Goal: Task Accomplishment & Management: Manage account settings

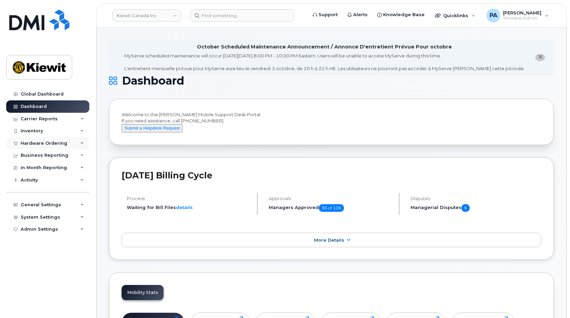
click at [51, 141] on div "Hardware Ordering" at bounding box center [44, 143] width 47 height 5
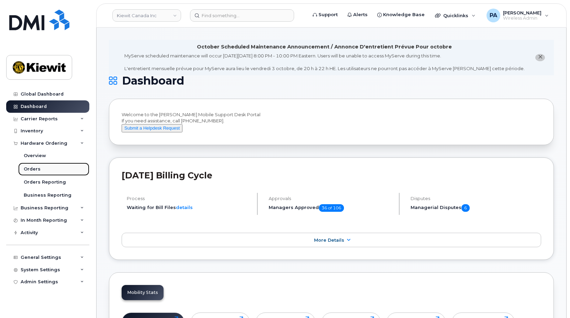
click at [33, 169] on div "Orders" at bounding box center [32, 169] width 17 height 6
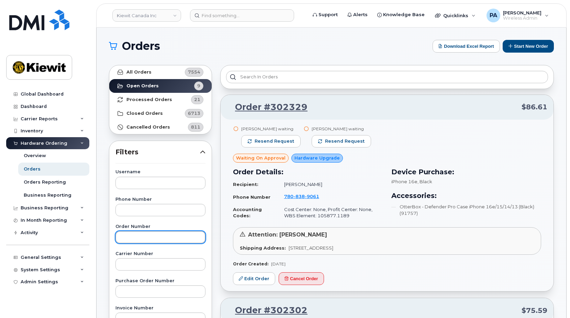
click at [134, 233] on input "text" at bounding box center [160, 237] width 90 height 12
type input "302349"
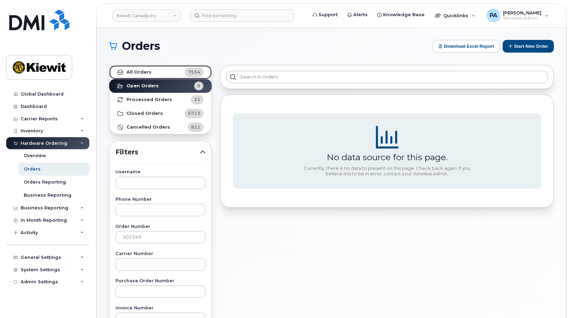
click at [158, 76] on link "All Orders 7554" at bounding box center [160, 72] width 102 height 14
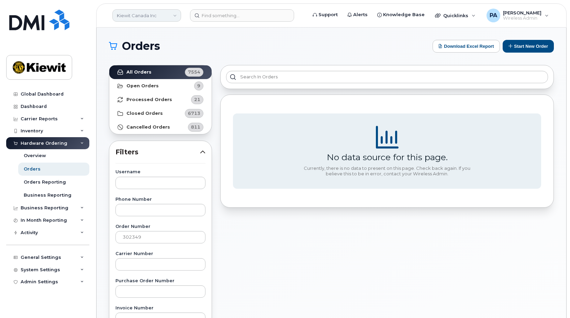
click at [141, 16] on link "Kiewit Canada Inc" at bounding box center [146, 15] width 69 height 12
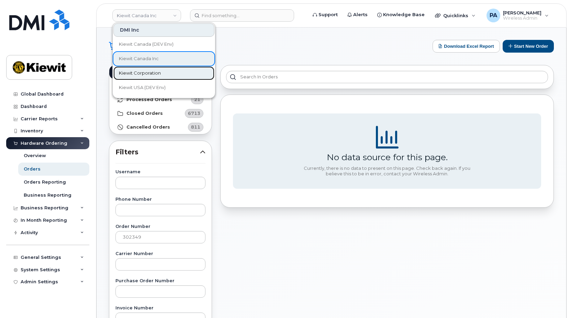
click at [147, 72] on span "Kiewit Corporation" at bounding box center [140, 73] width 42 height 7
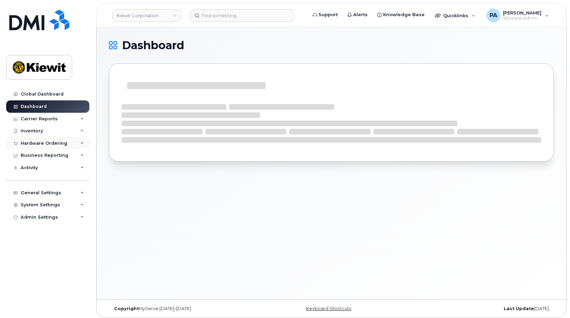
click at [58, 142] on div "Hardware Ordering" at bounding box center [44, 143] width 47 height 5
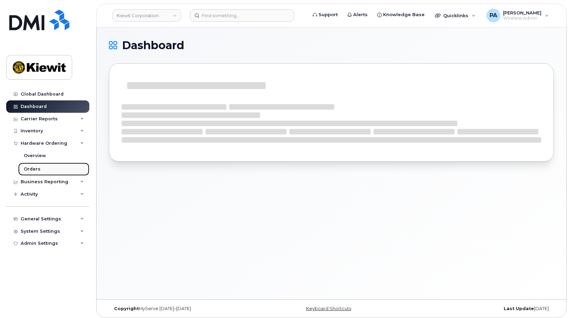
click at [40, 166] on link "Orders" at bounding box center [53, 169] width 71 height 13
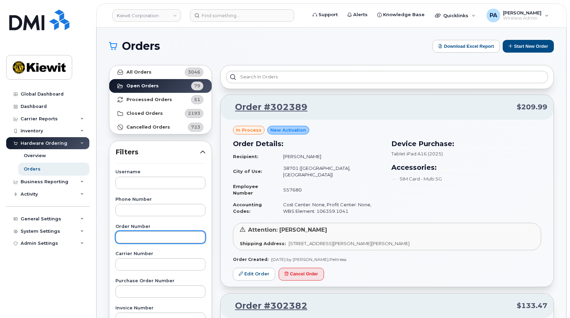
click at [140, 239] on input "text" at bounding box center [160, 237] width 90 height 12
type input "302349"
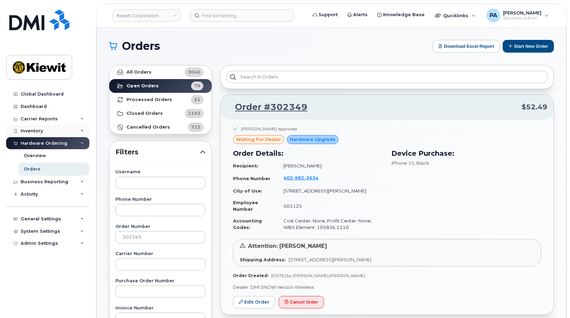
click at [36, 130] on div "Inventory" at bounding box center [32, 130] width 22 height 5
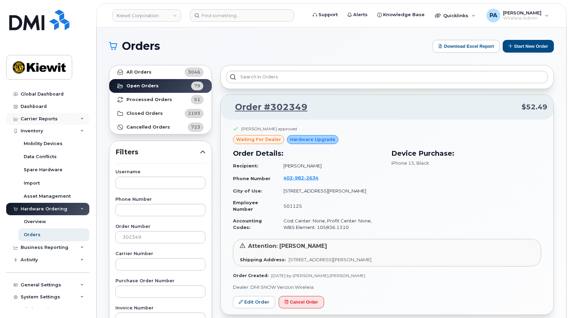
click at [48, 118] on div "Carrier Reports" at bounding box center [39, 118] width 37 height 5
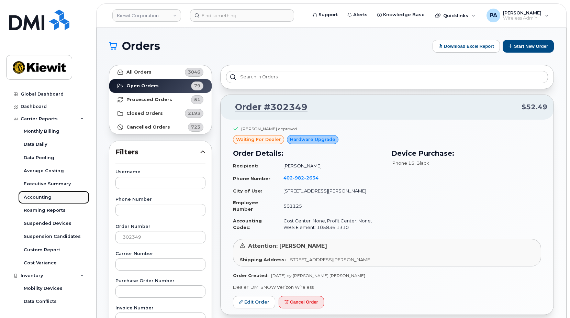
click at [40, 197] on div "Accounting" at bounding box center [38, 197] width 28 height 6
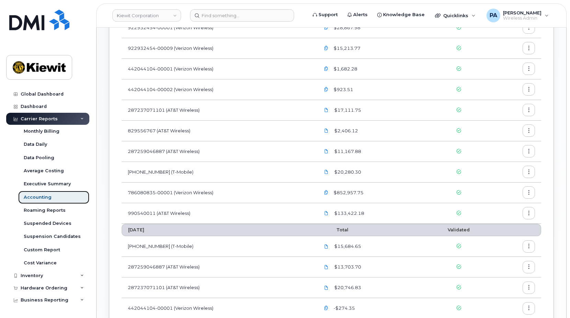
scroll to position [172, 0]
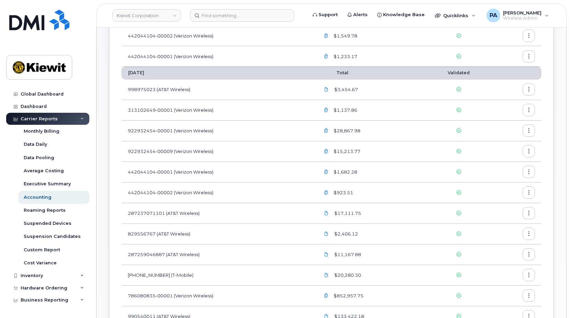
click at [526, 89] on button "button" at bounding box center [529, 89] width 12 height 12
click at [492, 118] on span "Download" at bounding box center [497, 117] width 27 height 6
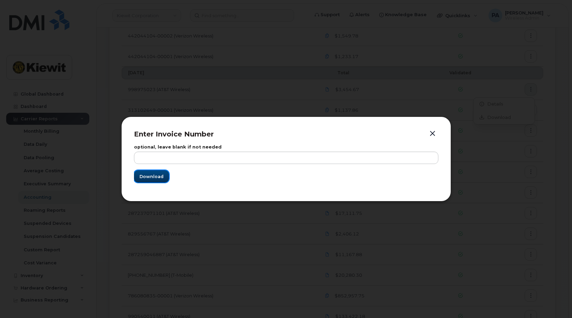
click at [156, 177] on span "Download" at bounding box center [152, 176] width 24 height 7
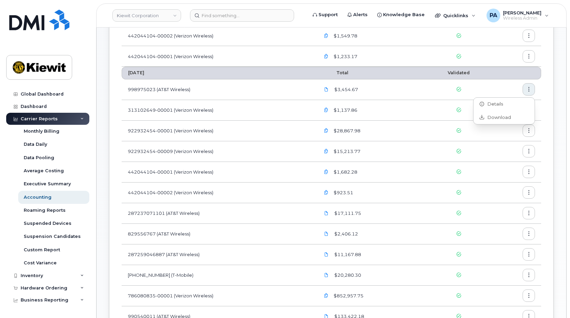
click at [540, 108] on td at bounding box center [517, 110] width 48 height 21
click at [528, 110] on icon "button" at bounding box center [529, 110] width 4 height 4
click at [500, 138] on span "Download" at bounding box center [497, 138] width 27 height 6
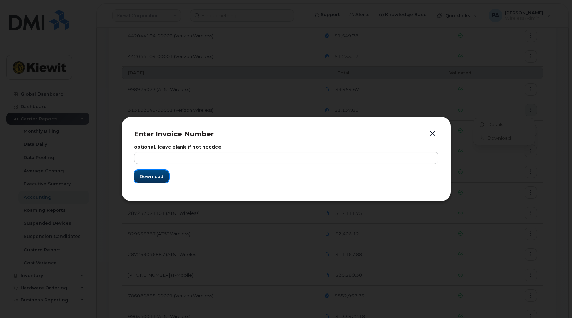
click at [155, 177] on span "Download" at bounding box center [152, 176] width 24 height 7
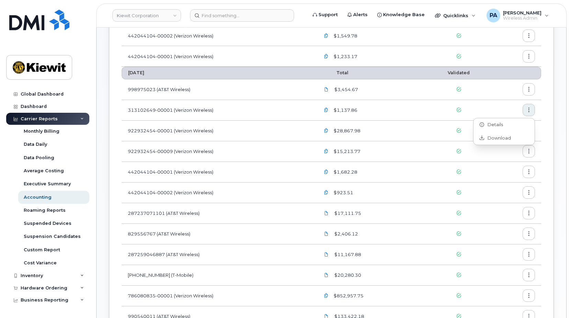
click at [543, 128] on div "Carrier Billing September 2025 Total Validated 998975023 (AT&T Wireless) $3,092…" at bounding box center [331, 260] width 445 height 738
click at [532, 131] on button "button" at bounding box center [529, 130] width 12 height 12
click at [500, 159] on span "Download" at bounding box center [497, 159] width 27 height 6
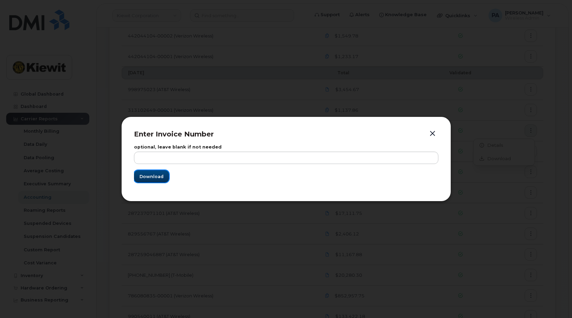
click at [149, 176] on span "Download" at bounding box center [152, 176] width 24 height 7
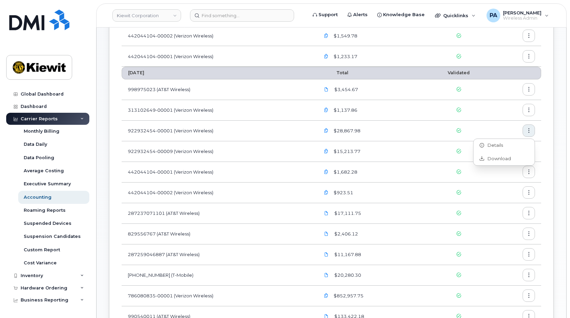
click at [547, 146] on div "Carrier Billing September 2025 Total Validated 998975023 (AT&T Wireless) $3,092…" at bounding box center [331, 260] width 445 height 738
click at [528, 153] on icon "button" at bounding box center [529, 151] width 4 height 4
click at [489, 179] on span "Download" at bounding box center [497, 179] width 27 height 6
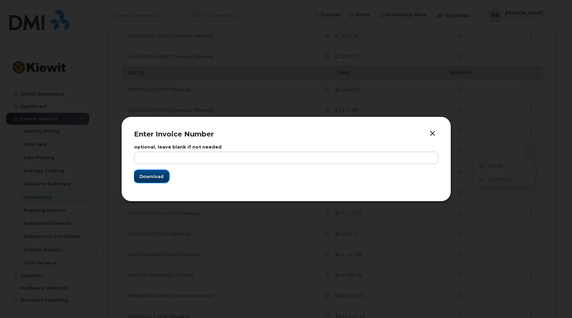
click at [146, 177] on span "Download" at bounding box center [152, 176] width 24 height 7
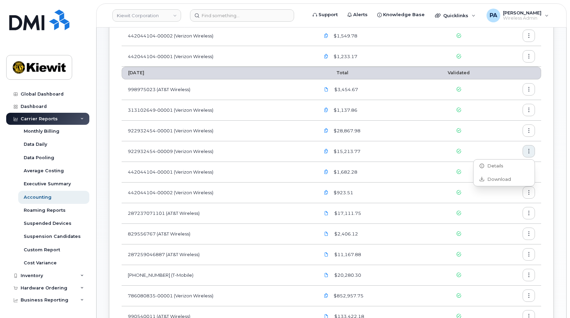
click at [546, 165] on div "Carrier Billing September 2025 Total Validated 998975023 (AT&T Wireless) $3,092…" at bounding box center [331, 260] width 445 height 738
click at [532, 174] on button "button" at bounding box center [529, 172] width 12 height 12
click at [497, 197] on span "Download" at bounding box center [497, 200] width 27 height 6
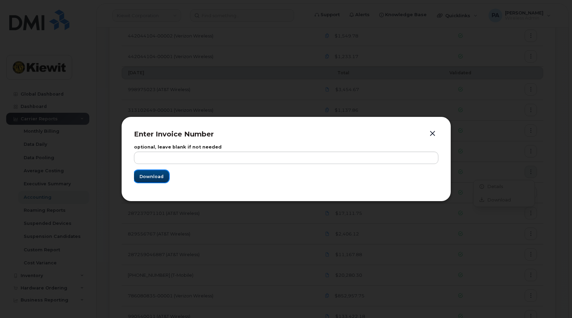
click at [158, 174] on span "Download" at bounding box center [152, 176] width 24 height 7
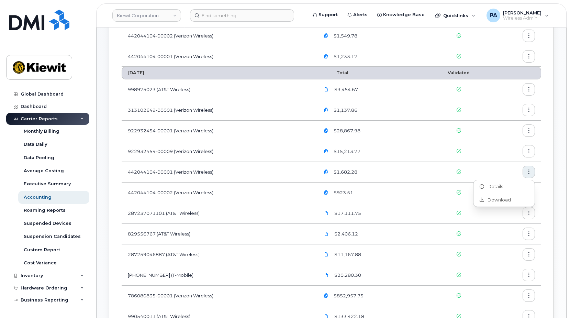
click at [548, 186] on div "Carrier Billing September 2025 Total Validated 998975023 (AT&T Wireless) $3,092…" at bounding box center [331, 260] width 445 height 738
click at [529, 193] on icon "button" at bounding box center [529, 192] width 4 height 4
click at [492, 221] on span "Download" at bounding box center [497, 221] width 27 height 6
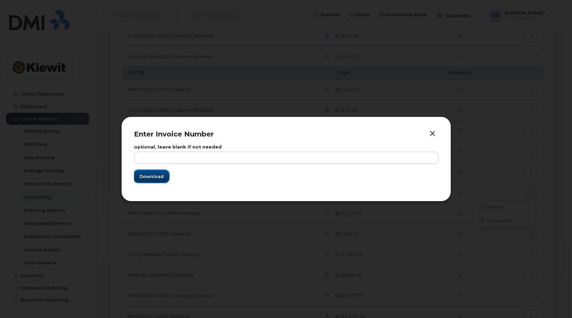
click at [150, 175] on span "Download" at bounding box center [152, 176] width 24 height 7
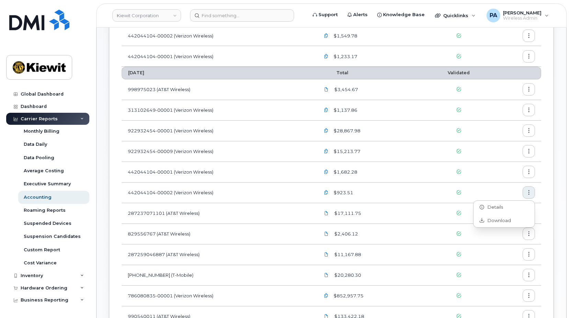
click at [556, 173] on div "Accounting Carrier Billing September 2025 Total Validated 998975023 (AT&T Wirel…" at bounding box center [332, 249] width 470 height 786
click at [527, 214] on icon "button" at bounding box center [529, 213] width 4 height 4
click at [494, 242] on span "Download" at bounding box center [497, 241] width 27 height 6
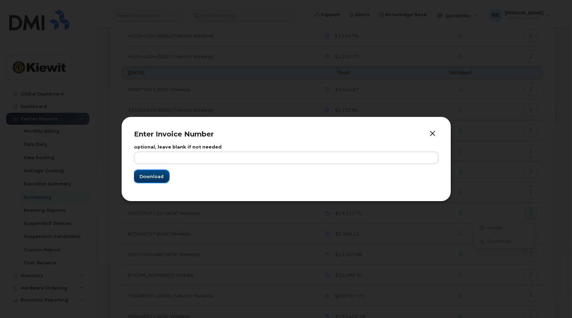
click at [144, 177] on span "Download" at bounding box center [152, 176] width 24 height 7
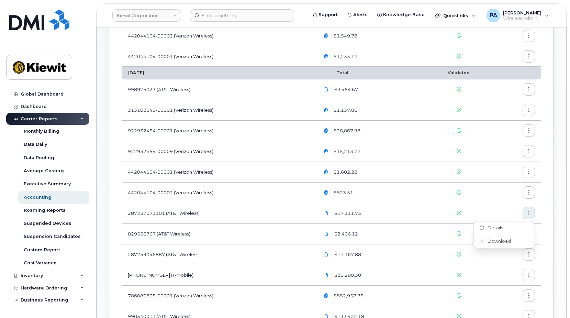
click at [547, 224] on div "Carrier Billing September 2025 Total Validated 998975023 (AT&T Wireless) $3,092…" at bounding box center [331, 260] width 445 height 738
click at [527, 234] on icon "button" at bounding box center [529, 234] width 4 height 4
click at [494, 266] on div "Download" at bounding box center [504, 261] width 61 height 13
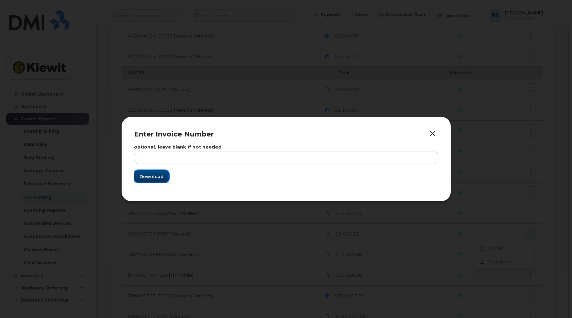
click at [143, 175] on span "Download" at bounding box center [152, 176] width 24 height 7
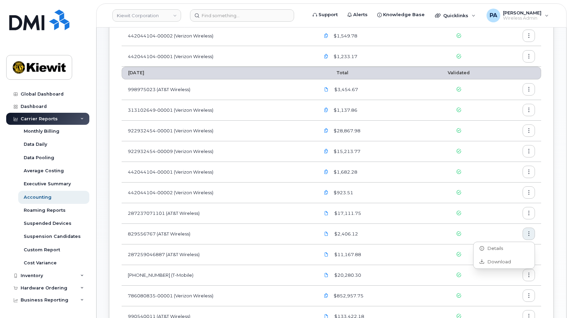
click at [545, 252] on div "Carrier Billing September 2025 Total Validated 998975023 (AT&T Wireless) $3,092…" at bounding box center [331, 260] width 445 height 738
click at [528, 255] on icon "button" at bounding box center [529, 254] width 4 height 4
click at [497, 279] on span "Download" at bounding box center [497, 282] width 27 height 6
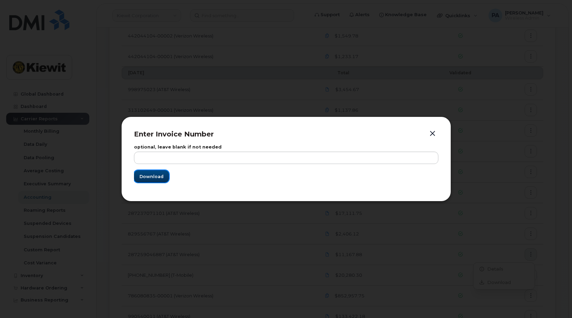
click at [149, 173] on span "Download" at bounding box center [152, 176] width 24 height 7
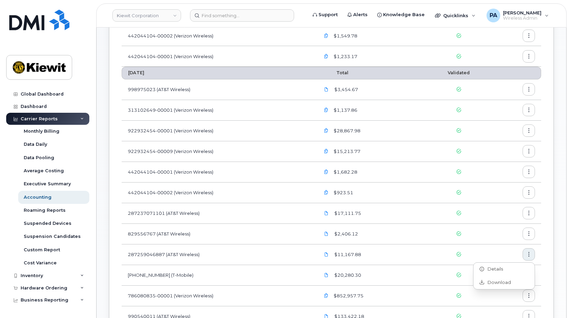
click at [546, 254] on div "Carrier Billing September 2025 Total Validated 998975023 (AT&T Wireless) $3,092…" at bounding box center [331, 260] width 445 height 738
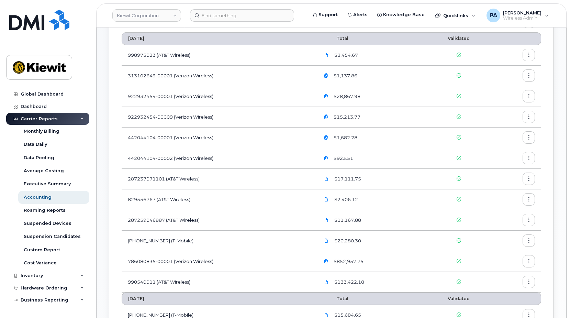
scroll to position [275, 0]
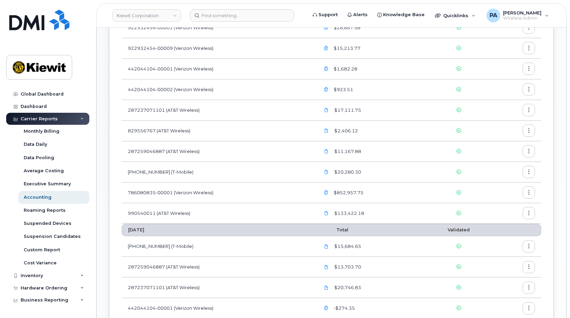
click at [529, 172] on icon "button" at bounding box center [529, 172] width 4 height 4
click at [506, 200] on span "Download" at bounding box center [497, 200] width 27 height 6
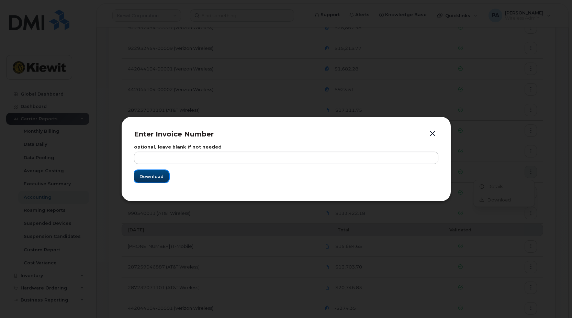
click at [135, 176] on button "Download" at bounding box center [151, 176] width 35 height 12
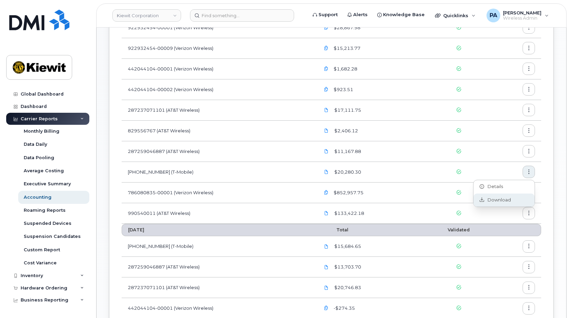
click at [505, 200] on span "Download" at bounding box center [497, 200] width 27 height 6
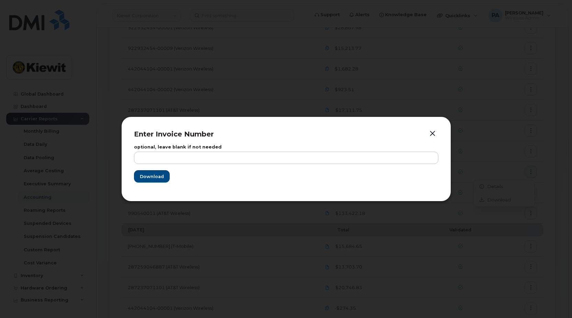
click at [295, 79] on div at bounding box center [286, 159] width 572 height 318
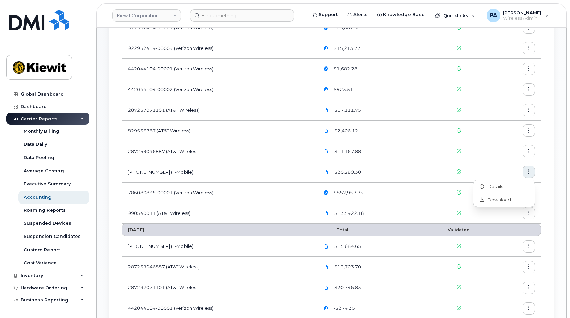
click at [550, 199] on div "Carrier Billing September 2025 Total Validated 998975023 (AT&T Wireless) $3,092…" at bounding box center [331, 157] width 445 height 738
click at [526, 191] on button "button" at bounding box center [529, 192] width 12 height 12
click at [503, 215] on div "Download" at bounding box center [504, 220] width 61 height 13
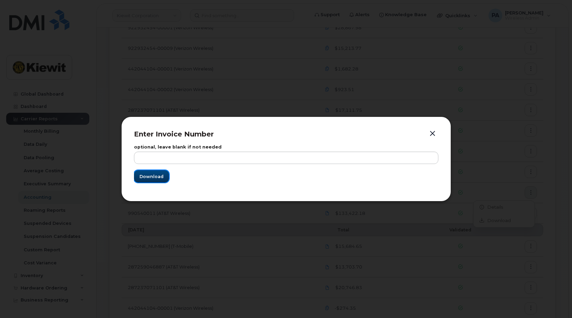
click at [146, 175] on span "Download" at bounding box center [152, 176] width 24 height 7
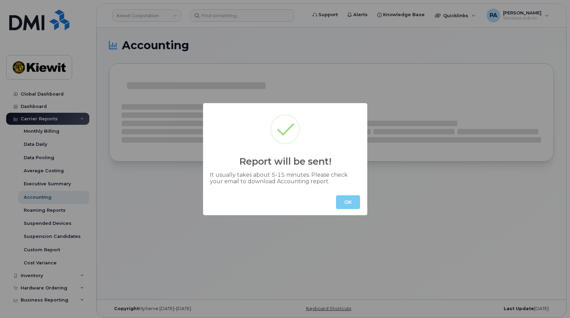
click at [351, 202] on button "OK" at bounding box center [348, 202] width 24 height 14
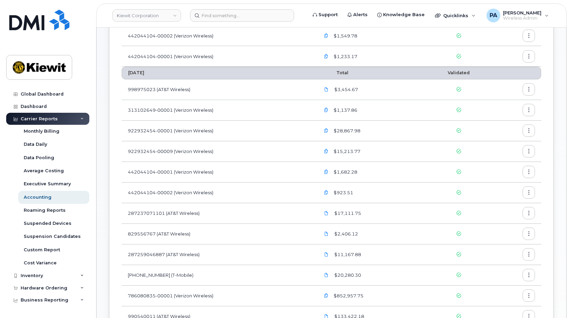
scroll to position [241, 0]
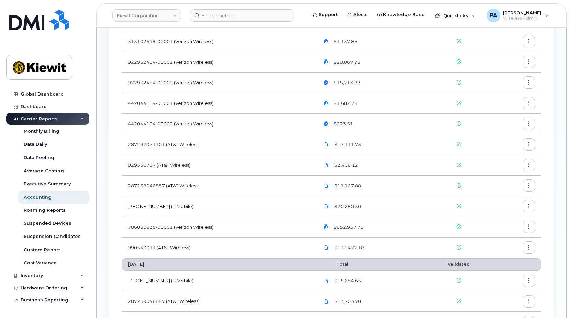
click at [529, 247] on icon "button" at bounding box center [529, 247] width 4 height 4
click at [489, 271] on div "Download" at bounding box center [504, 275] width 61 height 13
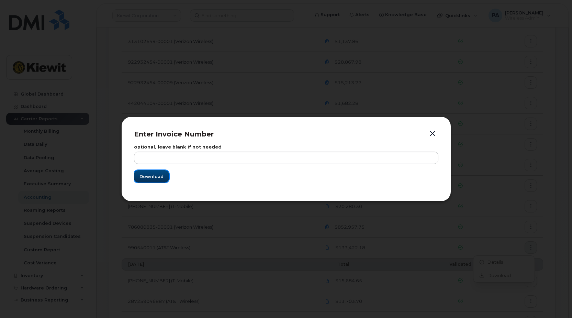
click at [157, 179] on span "Download" at bounding box center [152, 176] width 24 height 7
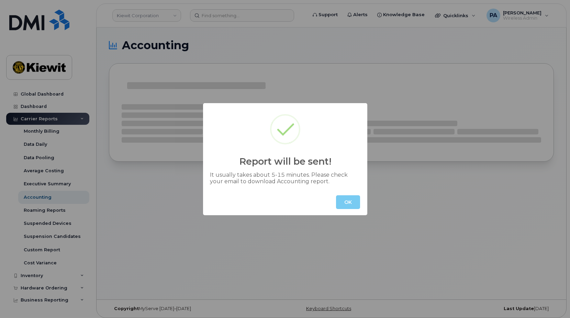
click at [337, 198] on button "OK" at bounding box center [348, 202] width 24 height 14
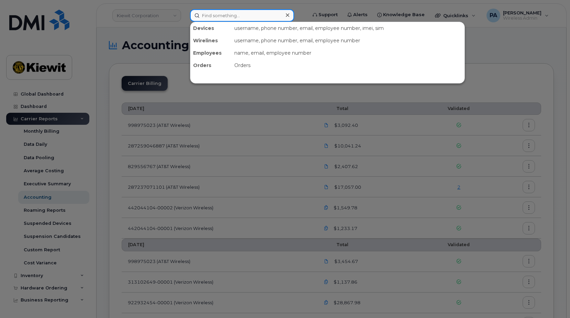
click at [243, 13] on input at bounding box center [242, 15] width 104 height 12
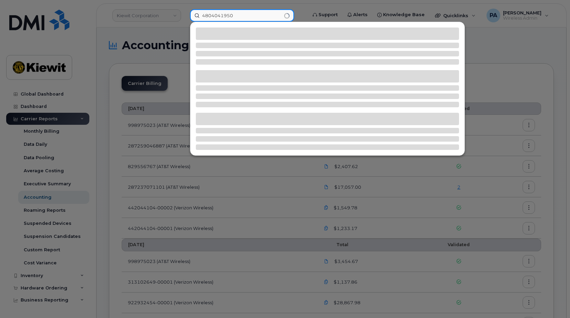
type input "4804041950"
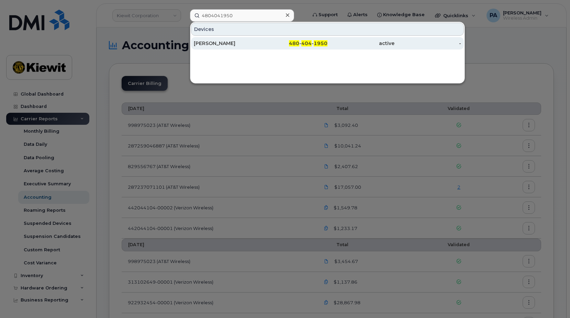
click at [226, 44] on div "[PERSON_NAME]" at bounding box center [227, 43] width 67 height 7
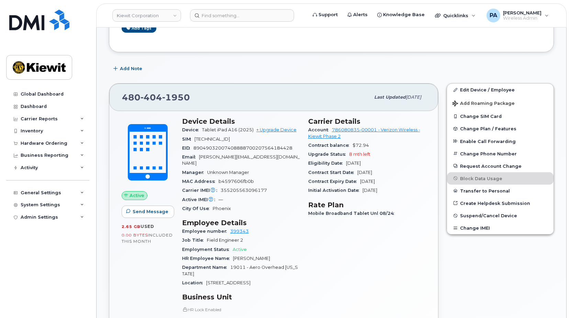
scroll to position [206, 0]
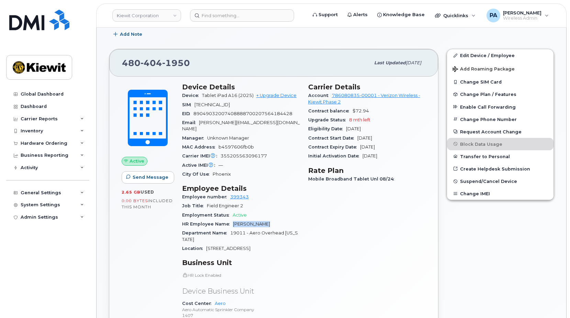
drag, startPoint x: 264, startPoint y: 217, endPoint x: 230, endPoint y: 217, distance: 33.7
click at [230, 220] on div "HR Employee Name Joshua Renter" at bounding box center [241, 224] width 118 height 9
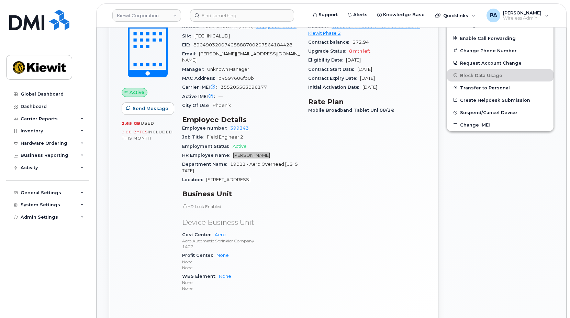
scroll to position [172, 0]
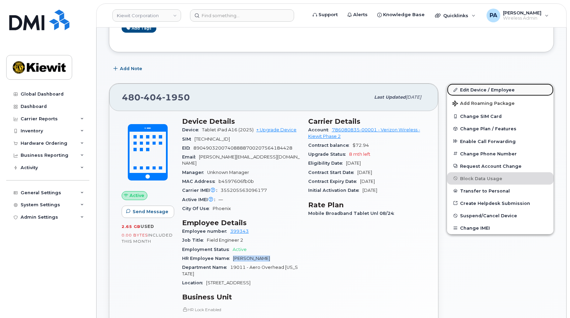
click at [498, 88] on link "Edit Device / Employee" at bounding box center [500, 90] width 107 height 12
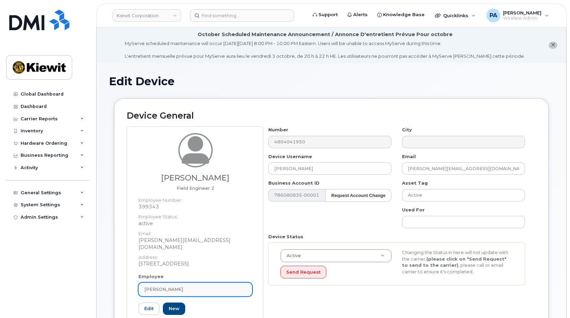
click at [203, 282] on link "[PERSON_NAME]" at bounding box center [195, 289] width 114 height 14
type input "399343"
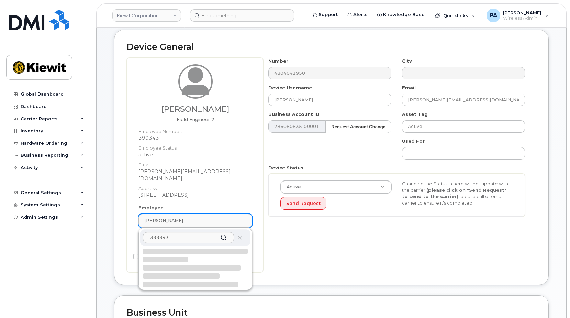
scroll to position [103, 0]
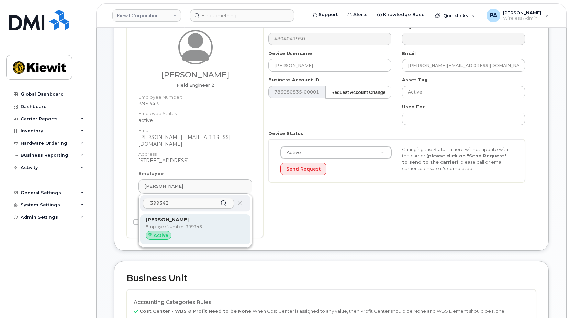
click at [181, 223] on p "Employee Number: 399343" at bounding box center [195, 226] width 99 height 6
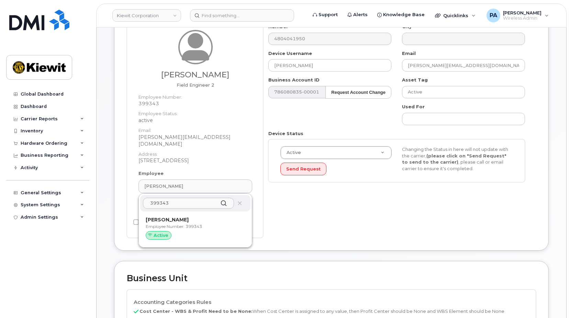
type input "[PERSON_NAME]"
type input "[PERSON_NAME][EMAIL_ADDRESS][DOMAIN_NAME]"
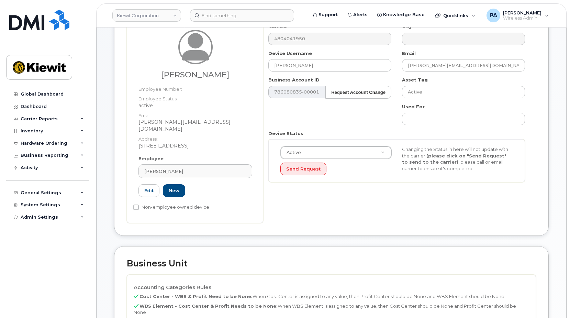
click at [234, 36] on div "Joshua Renter Employee Number: Employee Status: active Email: JOSHUA.RENTER@AER…" at bounding box center [331, 123] width 409 height 200
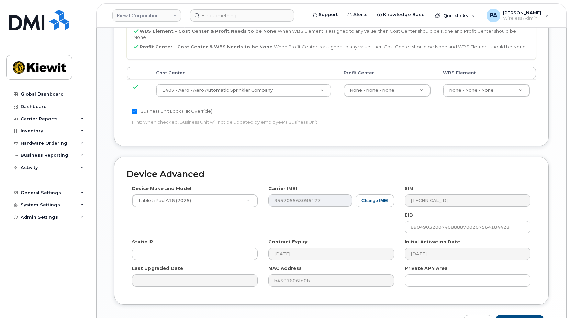
scroll to position [409, 0]
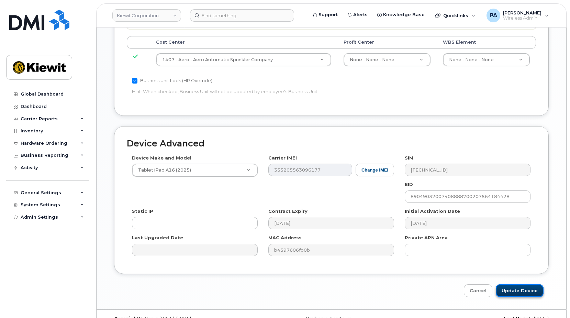
drag, startPoint x: 512, startPoint y: 274, endPoint x: 506, endPoint y: 272, distance: 6.1
click at [512, 284] on input "Update Device" at bounding box center [520, 290] width 48 height 13
type input "Saving..."
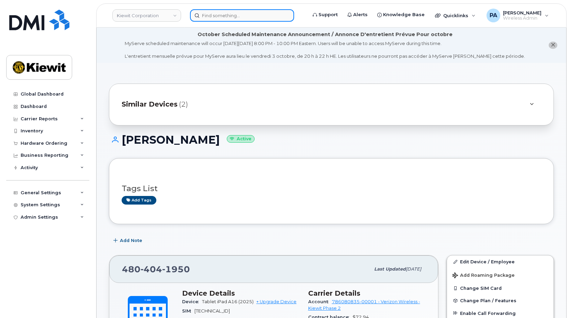
click at [227, 16] on input at bounding box center [242, 15] width 104 height 12
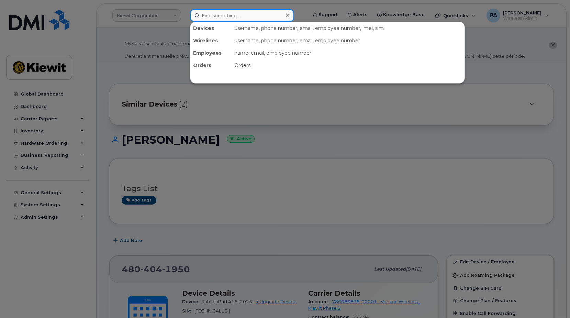
paste input "5314952929"
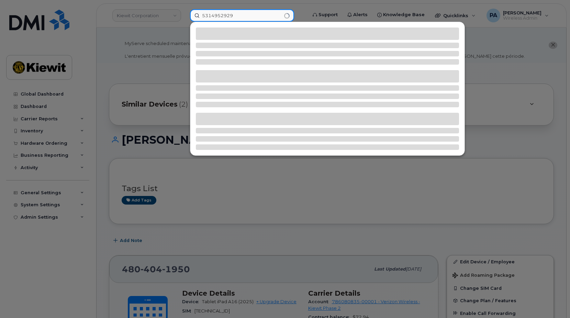
type input "5314952929"
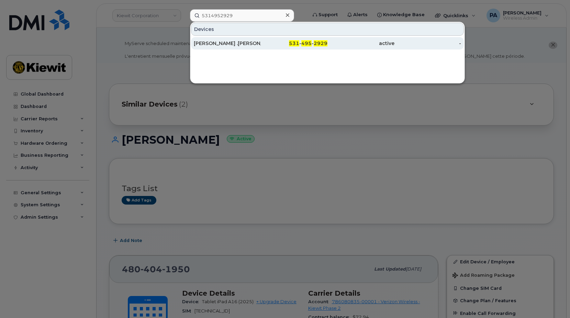
click at [212, 45] on div "[PERSON_NAME] .[PERSON_NAME]" at bounding box center [227, 43] width 67 height 7
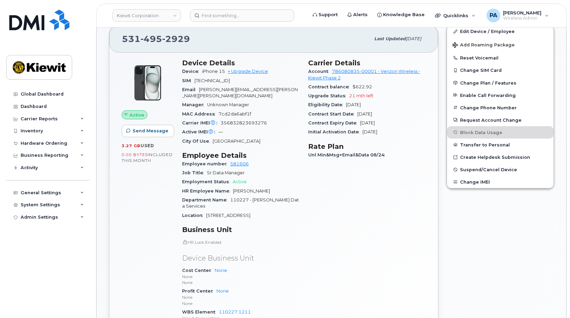
scroll to position [206, 0]
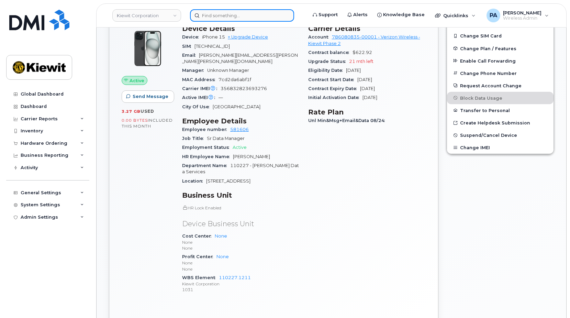
click at [237, 14] on input at bounding box center [242, 15] width 104 height 12
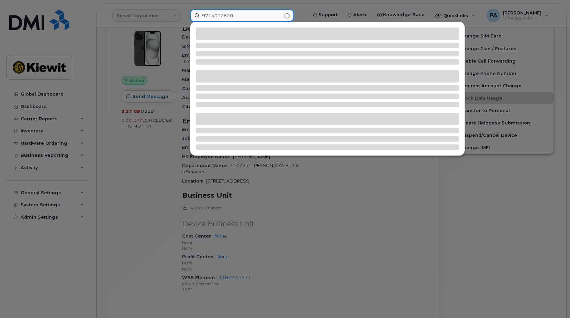
type input "9714012820"
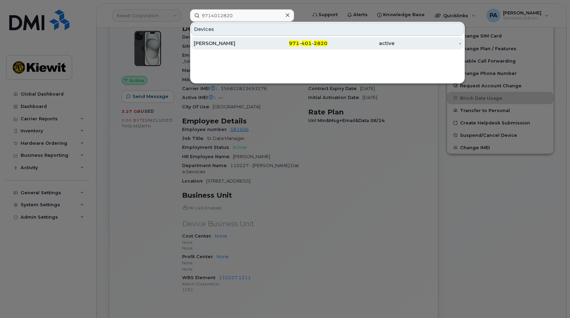
click at [231, 43] on div "[PERSON_NAME]" at bounding box center [227, 43] width 67 height 7
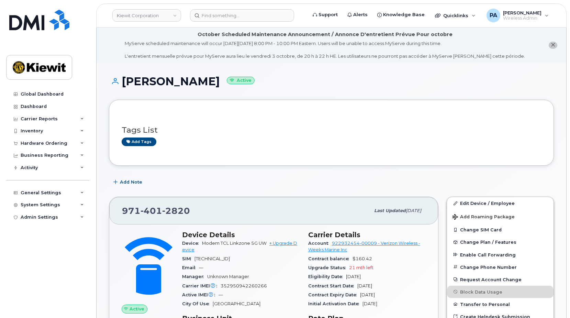
scroll to position [206, 0]
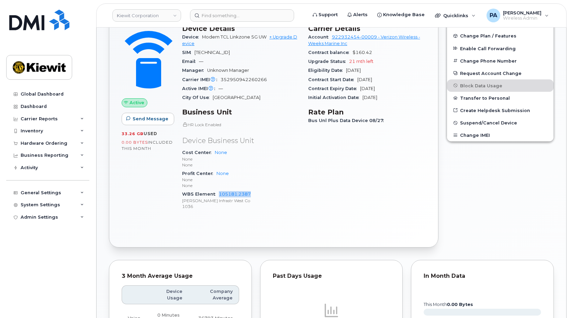
drag, startPoint x: 258, startPoint y: 193, endPoint x: 218, endPoint y: 197, distance: 40.4
click at [218, 197] on div "WBS Element 105181.2387 [PERSON_NAME] Infrastr West Co 1036" at bounding box center [241, 200] width 118 height 21
copy link "105181.2387"
click at [226, 10] on input at bounding box center [242, 15] width 104 height 12
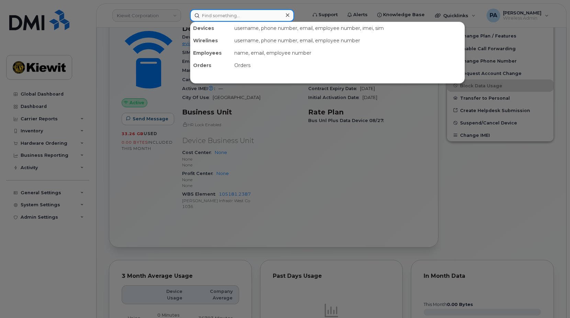
paste input "913702781"
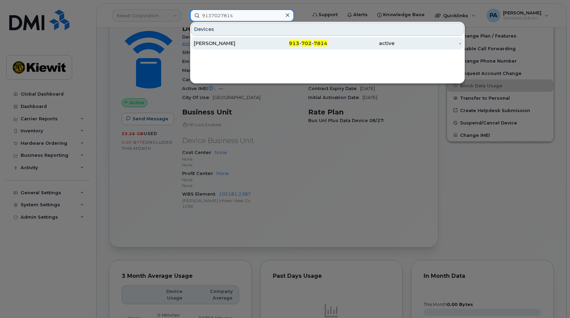
type input "9137027814"
click at [222, 43] on div "HANNAH STOBER" at bounding box center [227, 43] width 67 height 7
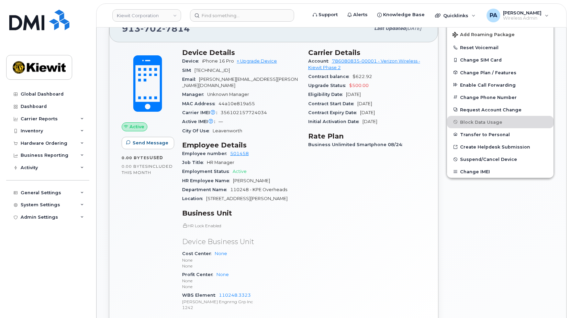
scroll to position [309, 0]
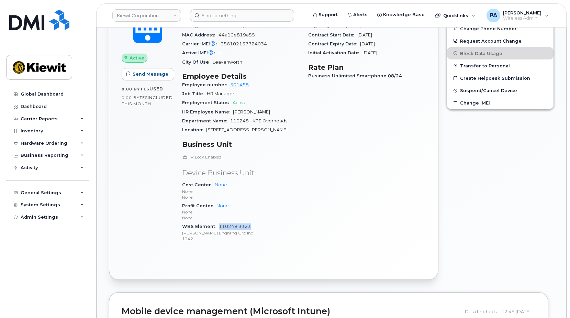
drag, startPoint x: 256, startPoint y: 222, endPoint x: 219, endPoint y: 222, distance: 37.8
click at [219, 222] on div "WBS Element 110248.3323 Kiewit Engnrng Grp Inc 1242" at bounding box center [241, 232] width 118 height 21
copy link "110248.3323"
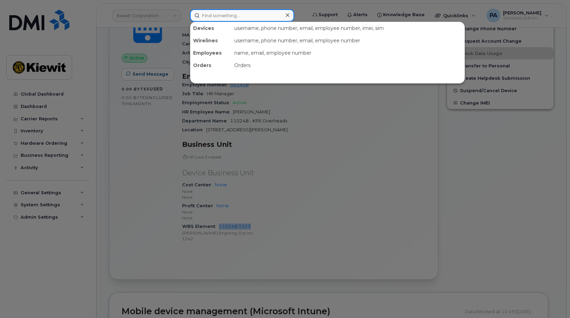
click at [230, 19] on input at bounding box center [242, 15] width 104 height 12
paste input "4432571281"
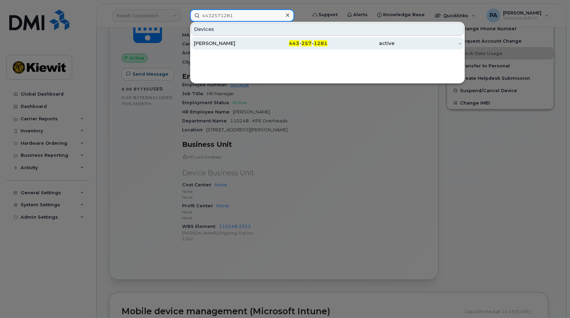
type input "4432571281"
click at [221, 41] on div "[PERSON_NAME]" at bounding box center [227, 43] width 67 height 7
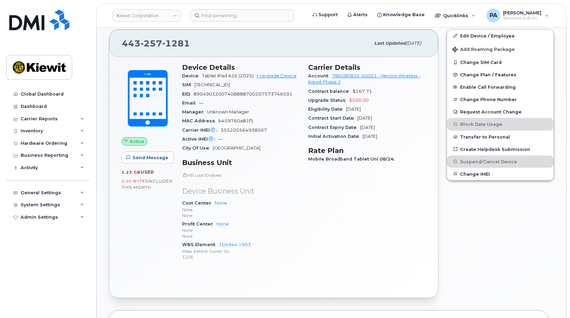
scroll to position [275, 0]
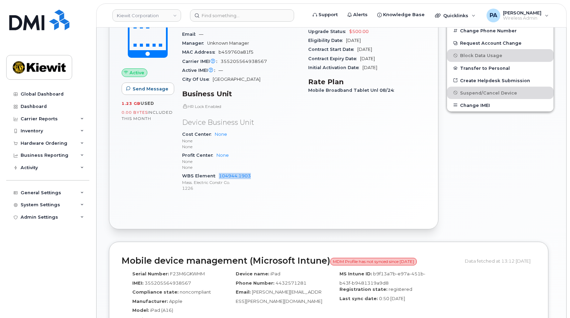
drag, startPoint x: 255, startPoint y: 175, endPoint x: 217, endPoint y: 176, distance: 38.9
click at [217, 176] on div "WBS Element 104944.1903 Mass. Electric Constr Co. 1226" at bounding box center [241, 181] width 118 height 21
copy link "104944.1903"
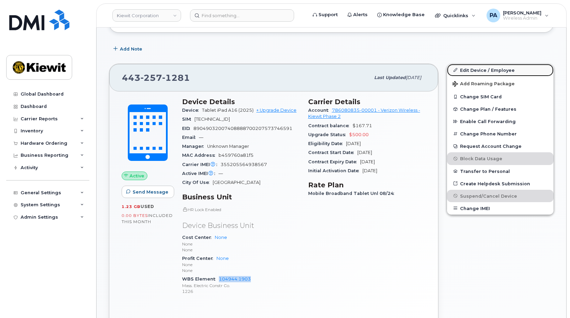
click at [476, 68] on link "Edit Device / Employee" at bounding box center [500, 70] width 107 height 12
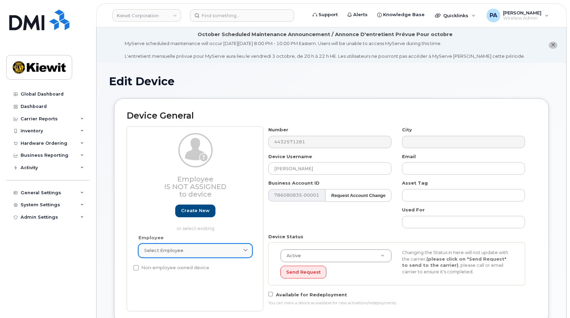
click at [209, 251] on div "Select employee" at bounding box center [195, 250] width 102 height 7
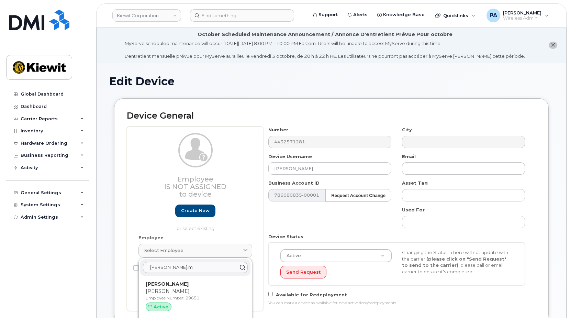
type input "jake.m"
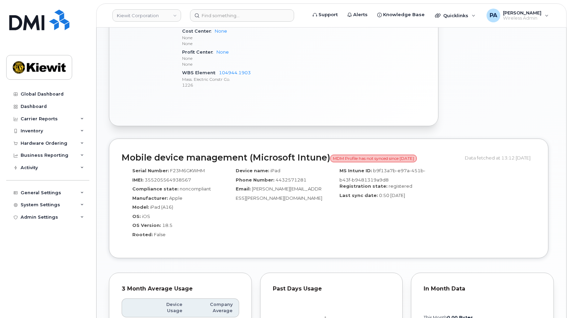
scroll to position [412, 0]
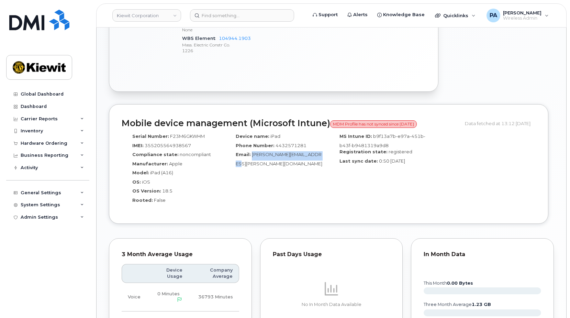
drag, startPoint x: 323, startPoint y: 155, endPoint x: 251, endPoint y: 155, distance: 71.5
click at [251, 155] on div "Email: Jack.Mccusker@masselec.com" at bounding box center [276, 158] width 93 height 15
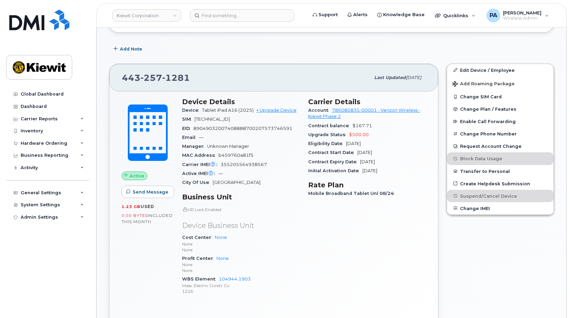
scroll to position [34, 0]
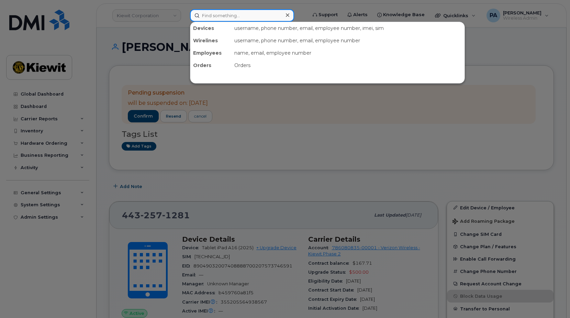
click at [216, 14] on input at bounding box center [242, 15] width 104 height 12
paste input "4438335886"
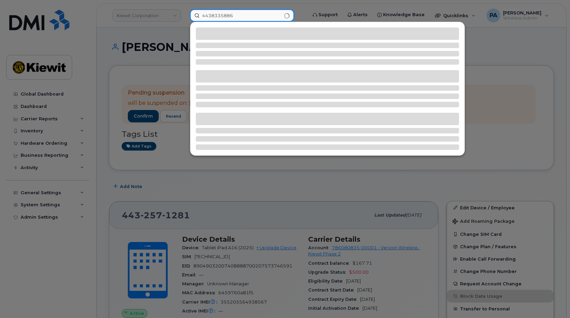
type input "4438335886"
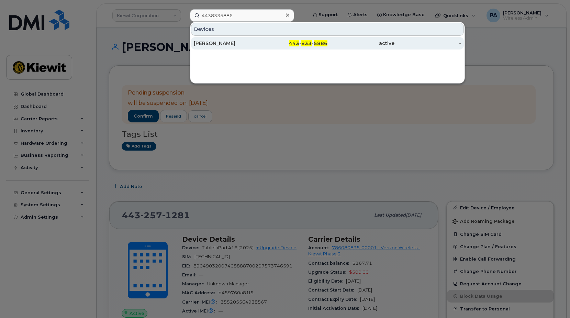
click at [229, 44] on div "[PERSON_NAME]" at bounding box center [227, 43] width 67 height 7
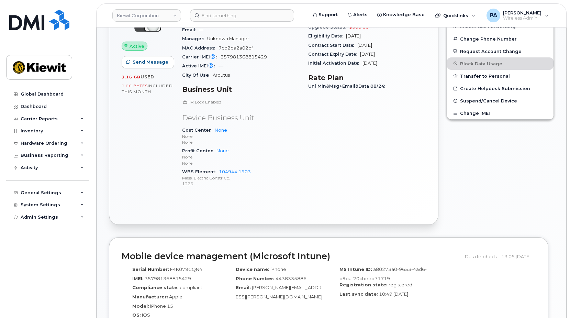
scroll to position [309, 0]
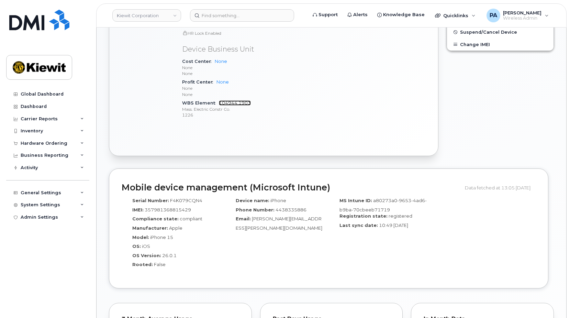
click at [232, 103] on link "104944.1903" at bounding box center [235, 102] width 32 height 5
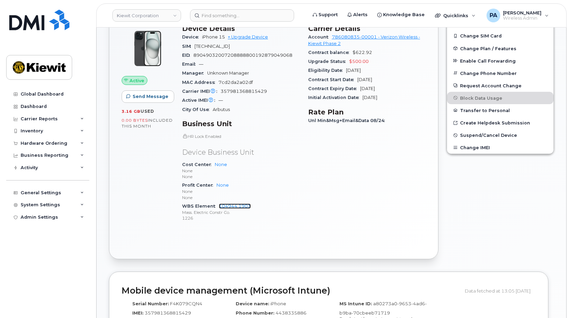
scroll to position [69, 0]
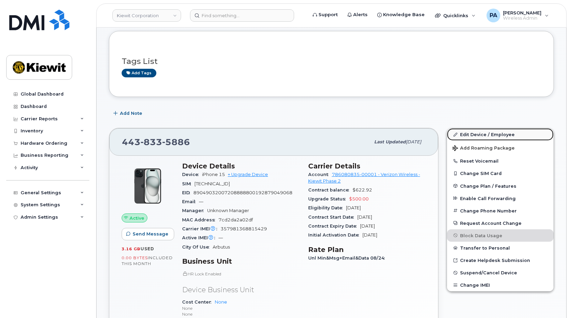
click at [493, 130] on link "Edit Device / Employee" at bounding box center [500, 134] width 107 height 12
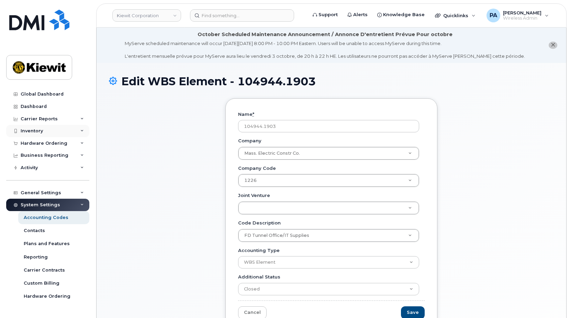
click at [34, 129] on div "Inventory" at bounding box center [32, 130] width 22 height 5
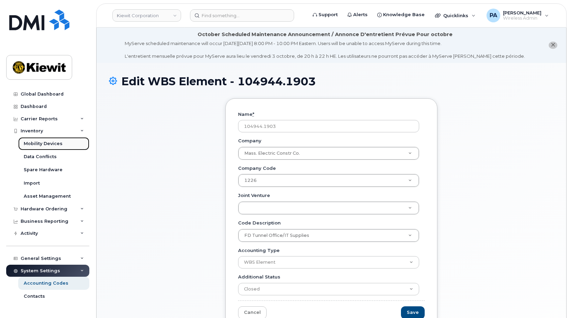
click at [45, 146] on div "Mobility Devices" at bounding box center [43, 144] width 39 height 6
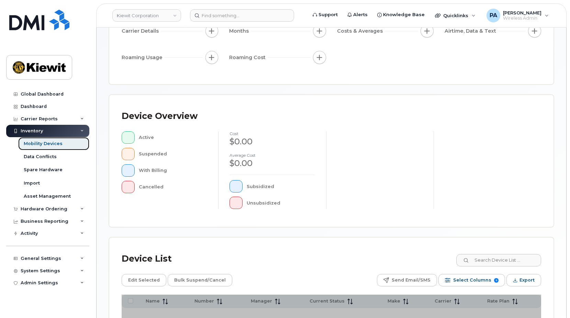
scroll to position [137, 0]
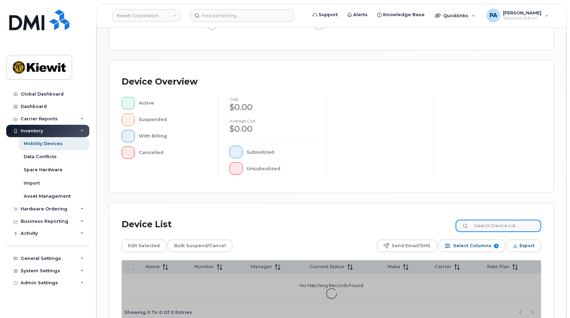
click at [512, 229] on input at bounding box center [499, 226] width 86 height 12
type input "104944"
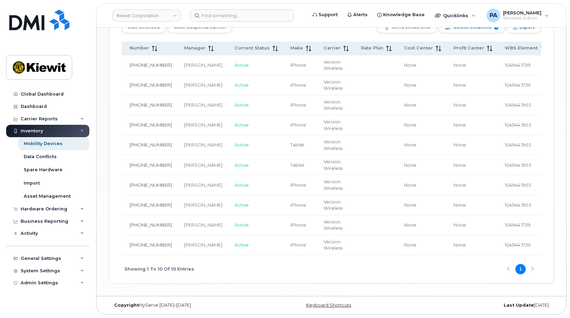
scroll to position [0, 87]
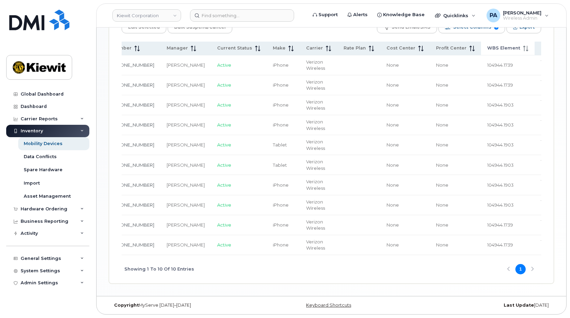
click at [487, 45] on span "WBS Element" at bounding box center [503, 48] width 33 height 6
drag, startPoint x: 193, startPoint y: 255, endPoint x: 118, endPoint y: 255, distance: 74.6
click at [118, 255] on div "Device List 104944 Edit Selected Bulk Suspend/Cancel Send Email/SMS Select Colu…" at bounding box center [331, 134] width 444 height 299
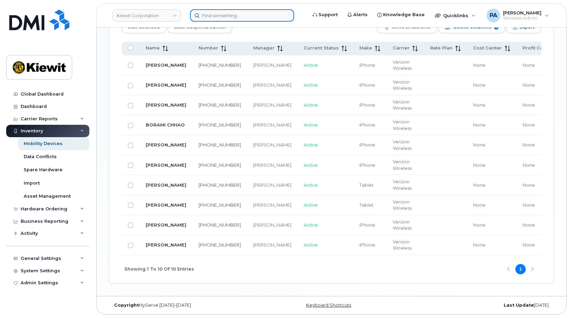
click at [255, 16] on input at bounding box center [242, 15] width 104 height 12
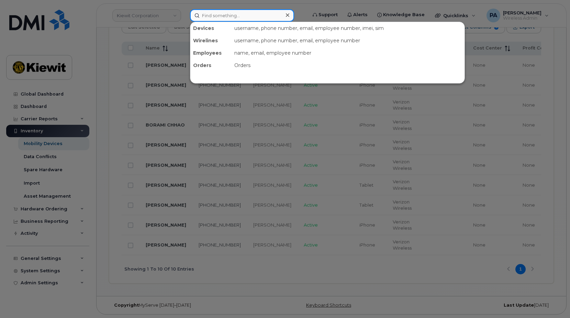
paste input "3615500571"
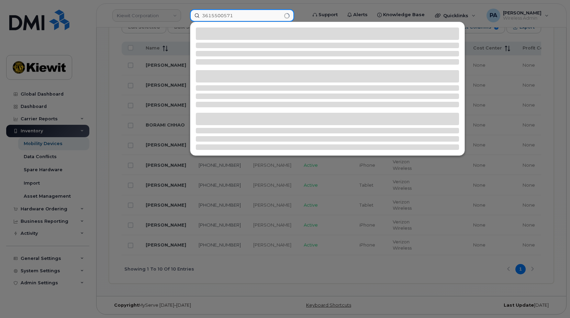
type input "3615500571"
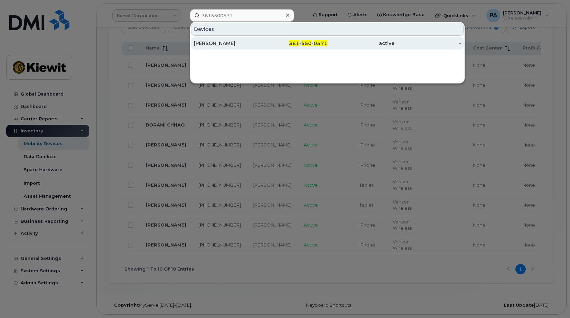
click at [209, 43] on div "[PERSON_NAME]" at bounding box center [227, 43] width 67 height 7
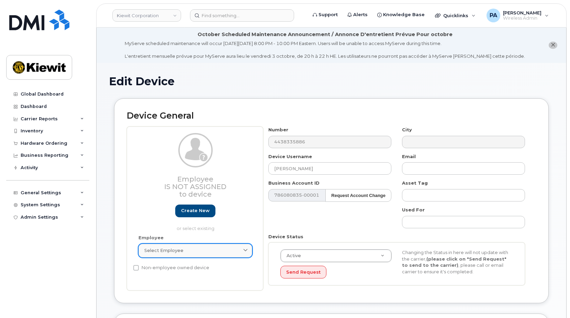
click at [212, 246] on link "Select employee" at bounding box center [195, 251] width 114 height 14
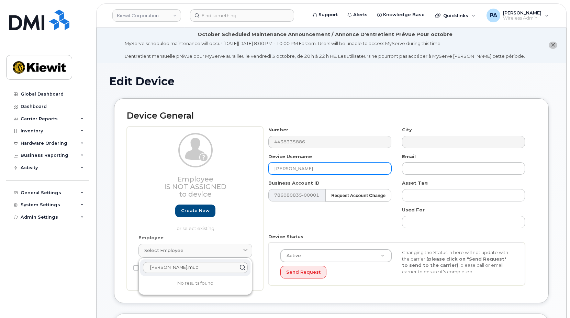
drag, startPoint x: 297, startPoint y: 169, endPoint x: 230, endPoint y: 170, distance: 67.0
click at [230, 170] on div "Employee Is not assigned to device Create new or select existing Employee Selec…" at bounding box center [331, 208] width 409 height 164
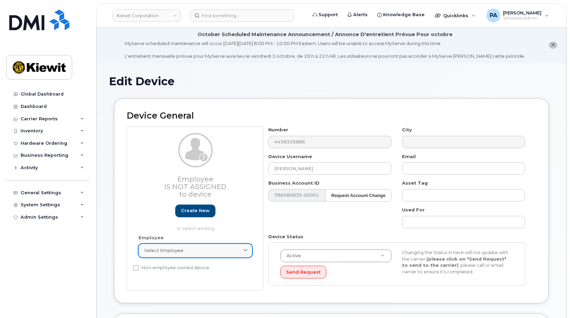
click at [190, 251] on div "Select employee" at bounding box center [195, 250] width 102 height 7
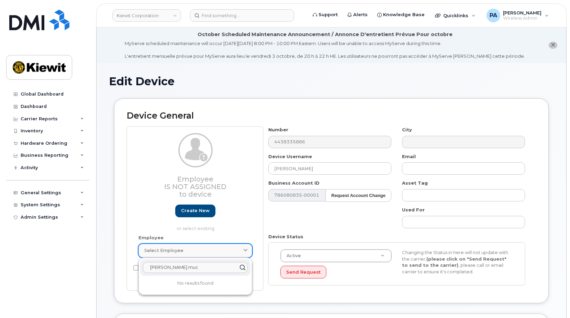
paste input "JOHN MCCUSKER"
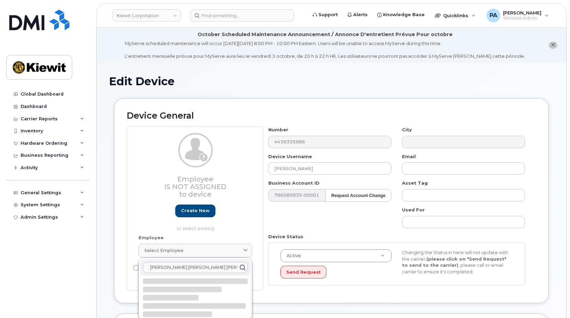
drag, startPoint x: 218, startPoint y: 266, endPoint x: 54, endPoint y: 259, distance: 164.1
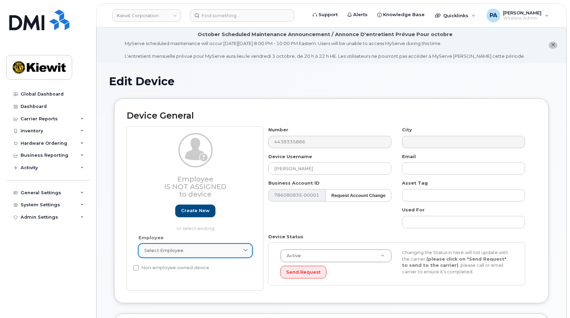
click at [188, 251] on div "Select employee" at bounding box center [195, 250] width 102 height 7
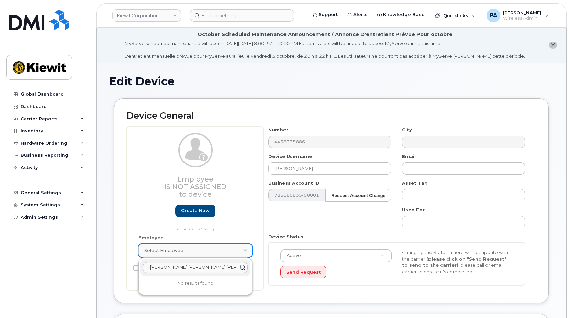
paste input "text"
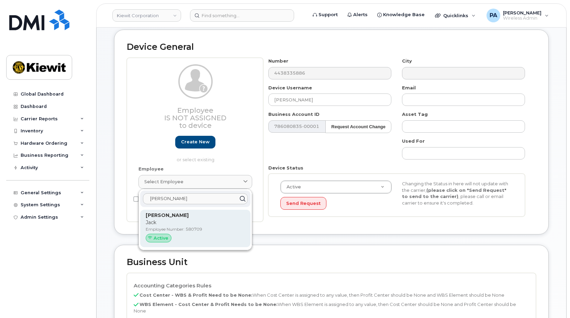
type input "JOHN MCCUSKER"
click at [175, 222] on p "Jack" at bounding box center [195, 222] width 99 height 7
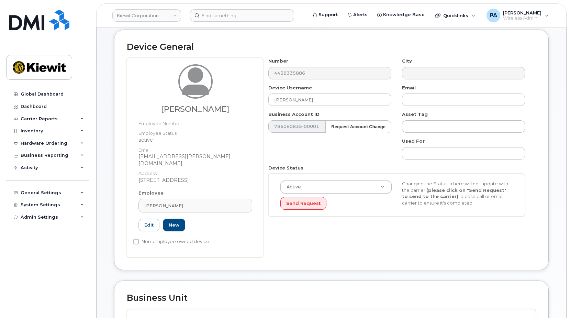
type input "580709"
type input "John Mccusker"
type input "jack.mccusker@masselec.com"
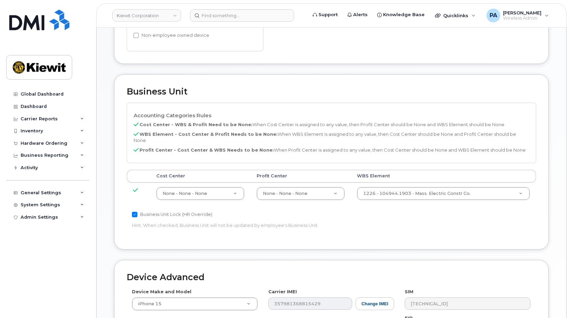
scroll to position [409, 0]
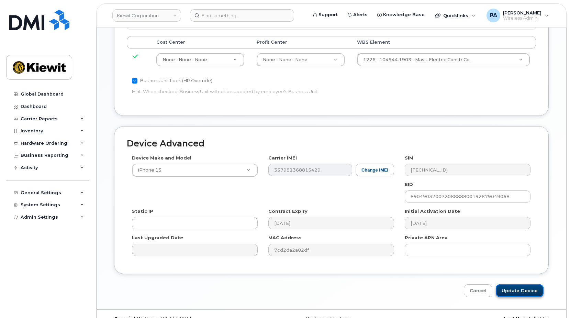
click at [518, 284] on input "Update Device" at bounding box center [520, 290] width 48 height 13
type input "Saving..."
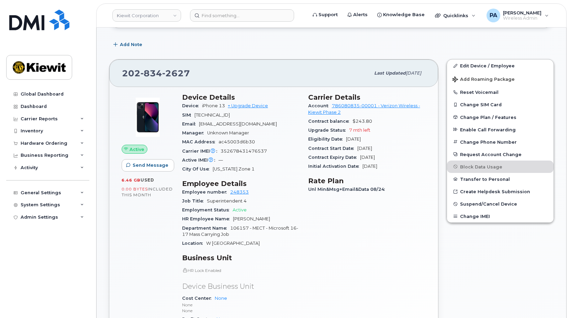
scroll to position [309, 0]
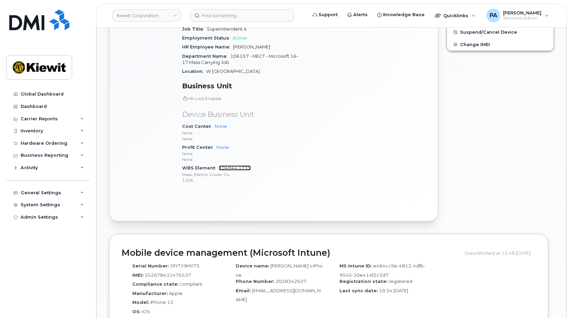
click at [228, 168] on link "104944.1739" at bounding box center [235, 167] width 32 height 5
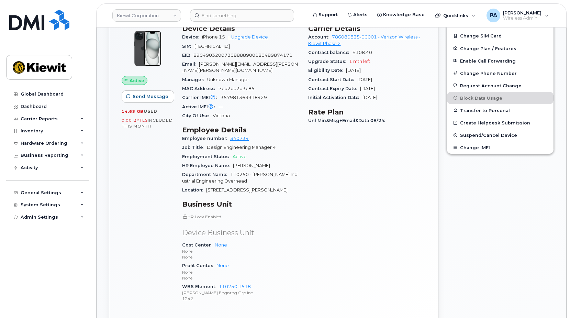
scroll to position [275, 0]
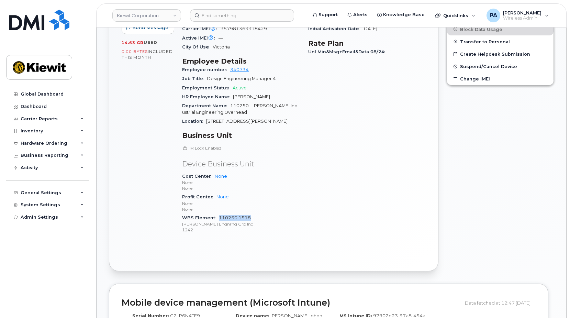
drag, startPoint x: 247, startPoint y: 212, endPoint x: 220, endPoint y: 211, distance: 27.9
click at [220, 213] on div "WBS Element 110250.1518 [PERSON_NAME] Engnrng Grp Inc 1242" at bounding box center [241, 223] width 118 height 21
copy link "110250.1518"
drag, startPoint x: 231, startPoint y: 13, endPoint x: 242, endPoint y: 21, distance: 13.4
click at [231, 13] on input at bounding box center [242, 15] width 104 height 12
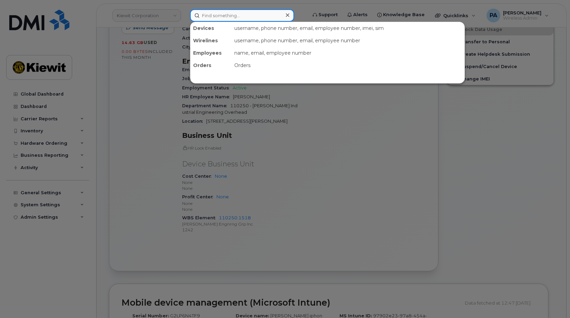
paste input "356832821720634"
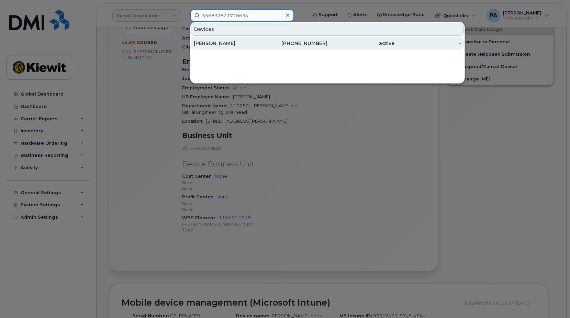
type input "356832821720634"
click at [208, 44] on div "[PERSON_NAME]" at bounding box center [227, 43] width 67 height 7
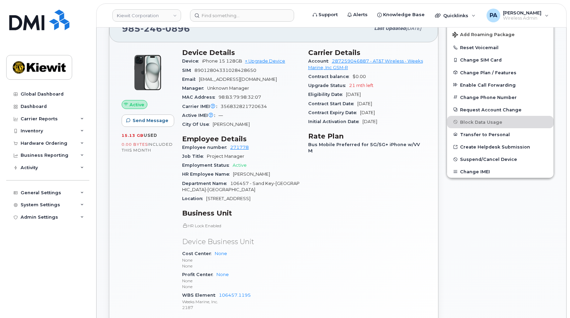
scroll to position [309, 0]
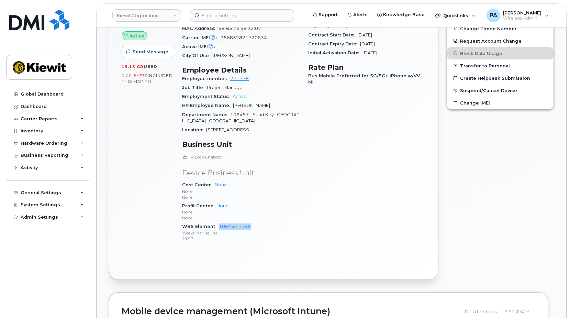
drag, startPoint x: 254, startPoint y: 227, endPoint x: 218, endPoint y: 225, distance: 36.1
click at [218, 225] on div "WBS Element 106457.1195 Weeks Marine, Inc. 2187" at bounding box center [241, 232] width 118 height 21
copy link "106457.1195"
